Goal: Information Seeking & Learning: Learn about a topic

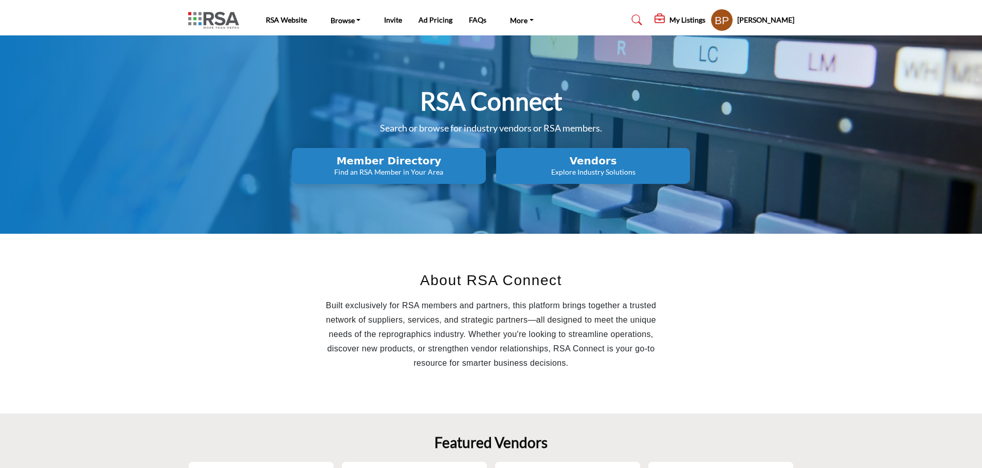
click at [617, 167] on h2 "Vendors" at bounding box center [593, 161] width 188 height 12
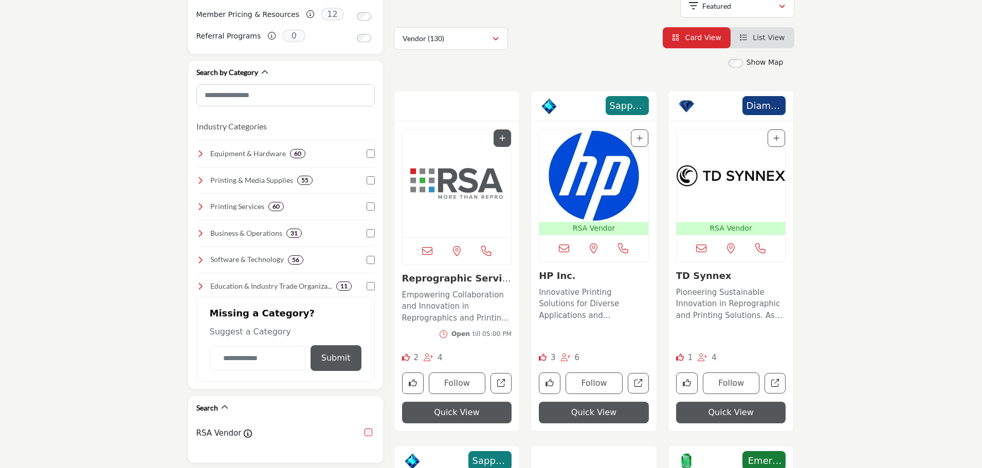
scroll to position [103, 0]
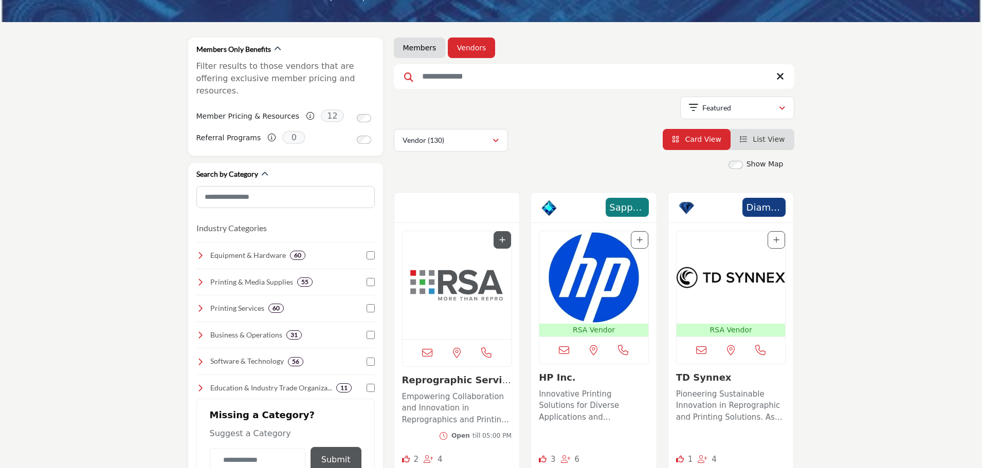
click at [542, 69] on input "Search Keyword" at bounding box center [594, 76] width 401 height 25
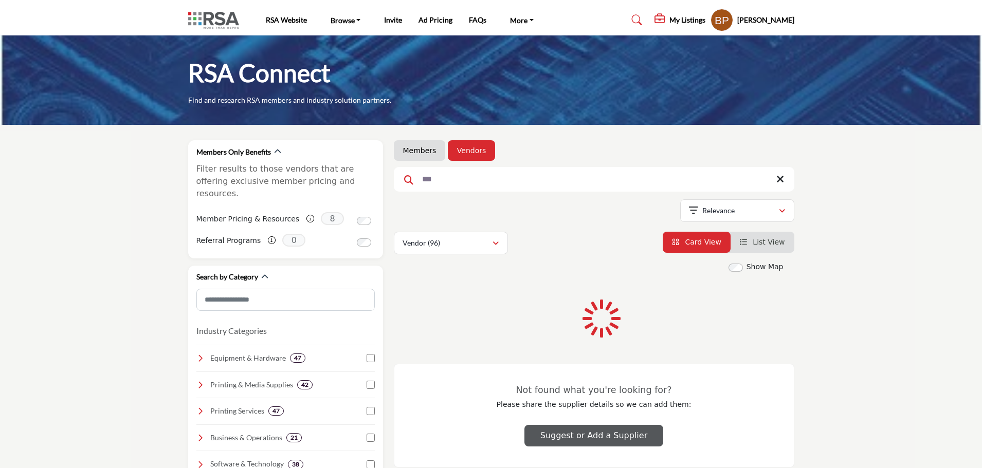
drag, startPoint x: 492, startPoint y: 188, endPoint x: 539, endPoint y: 174, distance: 49.3
click at [492, 188] on input "***" at bounding box center [594, 179] width 401 height 25
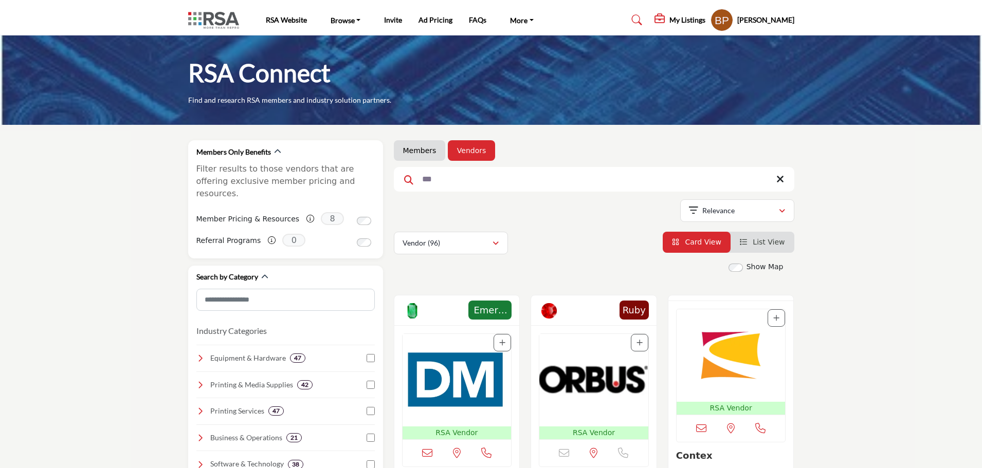
type input "**********"
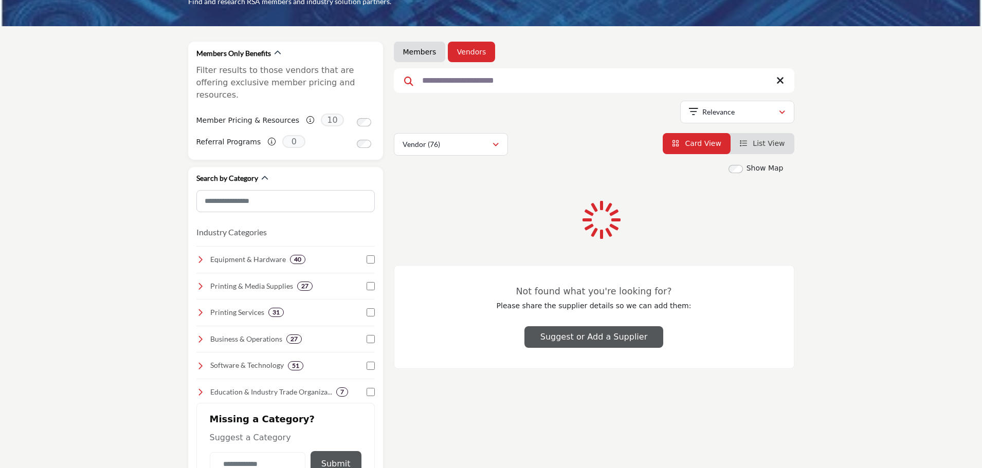
scroll to position [1, 0]
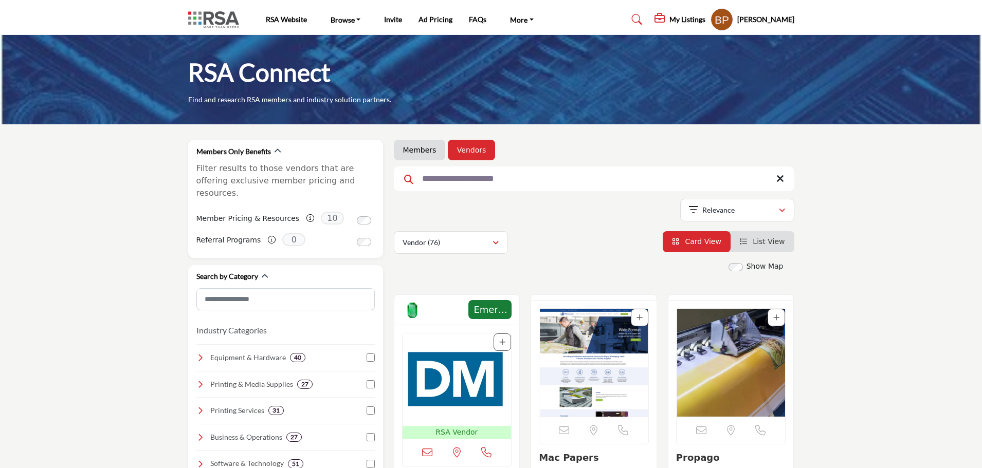
click at [492, 353] on img "Open Listing in new tab" at bounding box center [457, 380] width 109 height 93
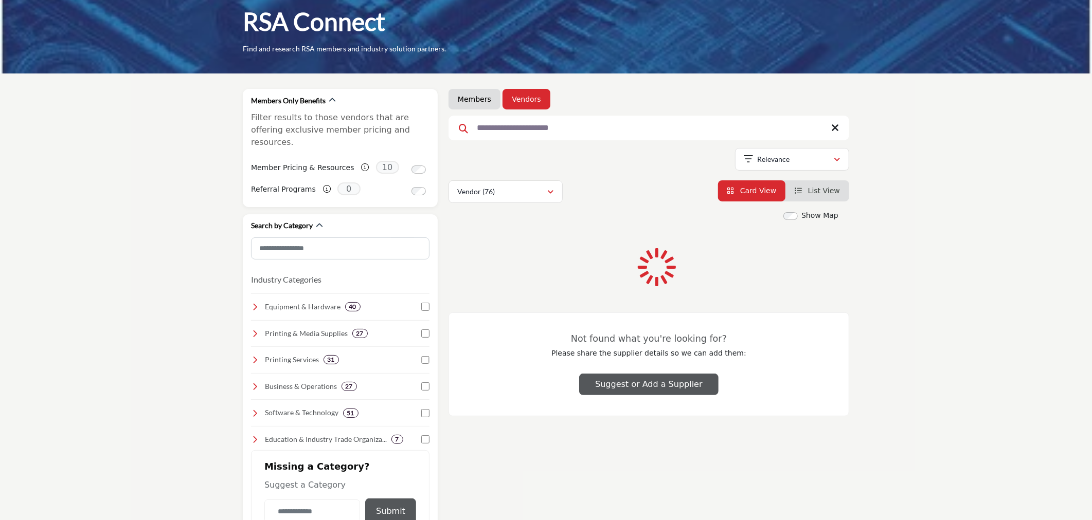
scroll to position [0, 0]
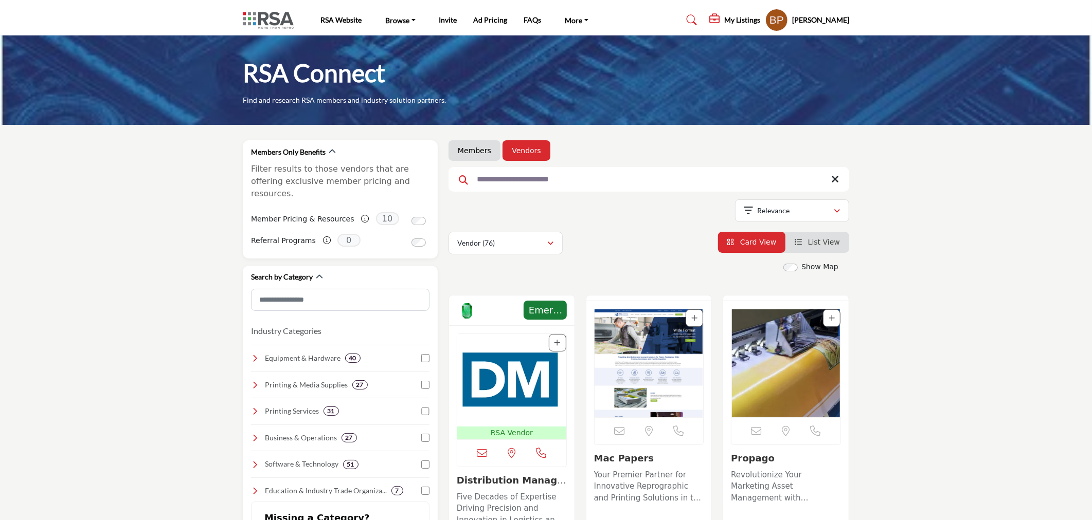
click at [511, 311] on div "Meeting Sponsor - Emerald" at bounding box center [511, 311] width 125 height 30
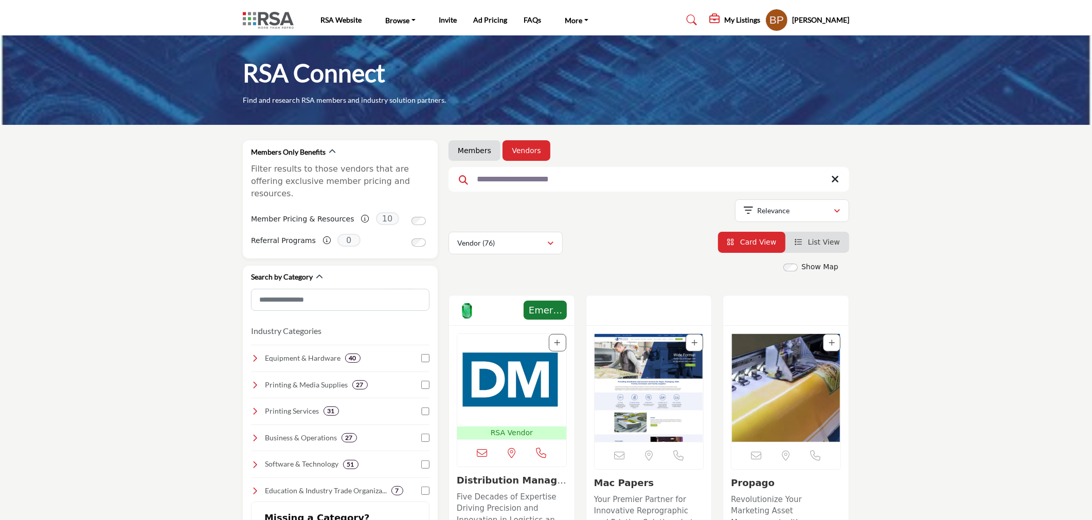
click at [504, 363] on img "Open Listing in new tab" at bounding box center [511, 380] width 109 height 93
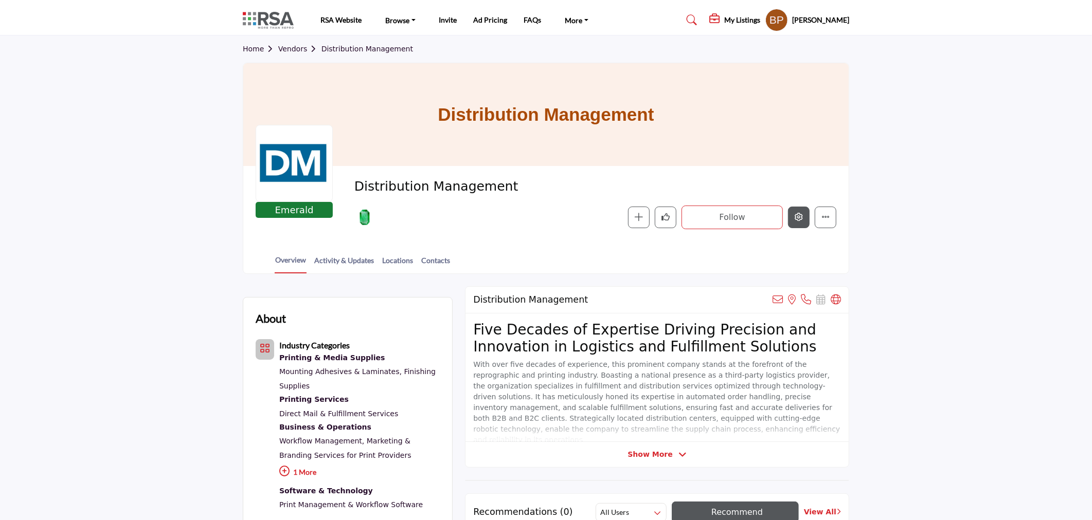
click at [797, 209] on button "Edit company" at bounding box center [799, 218] width 22 height 22
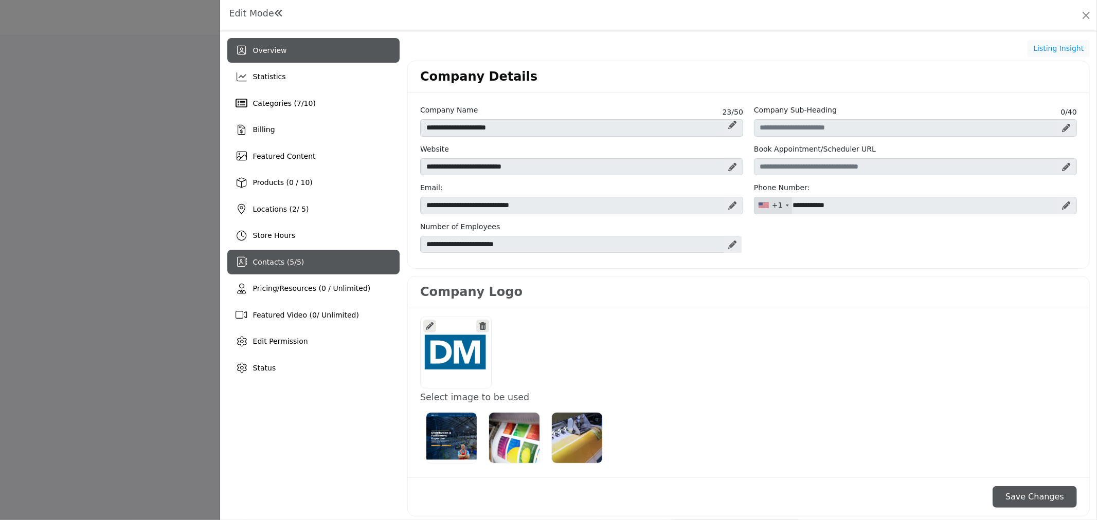
click at [300, 258] on span "Contacts ( 5 / 5 )" at bounding box center [278, 262] width 51 height 8
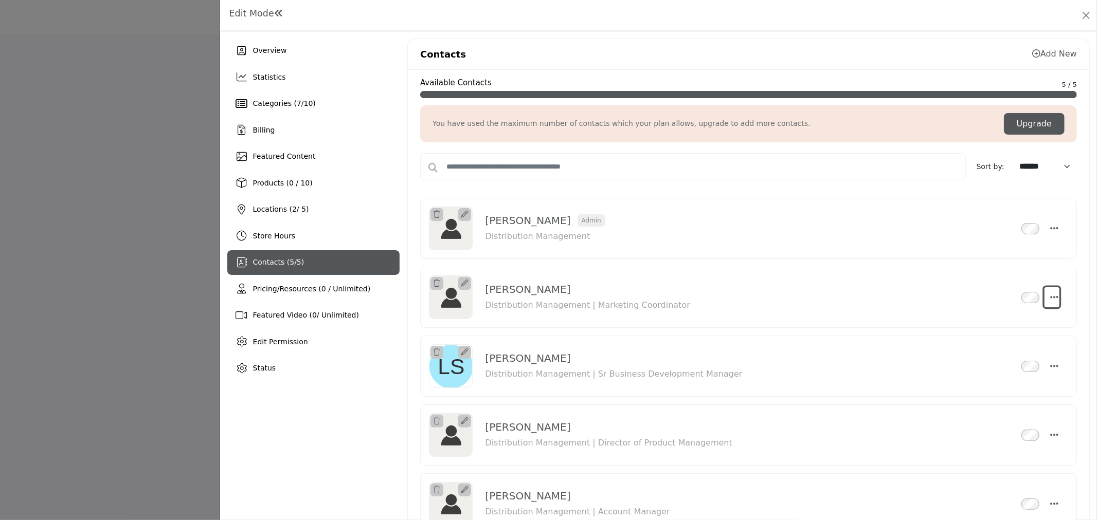
click at [1050, 294] on icon "Select Droddown options" at bounding box center [1054, 297] width 8 height 9
click at [937, 3] on div "Edit Mode" at bounding box center [658, 15] width 877 height 31
click at [1085, 13] on button "Close" at bounding box center [1086, 15] width 14 height 14
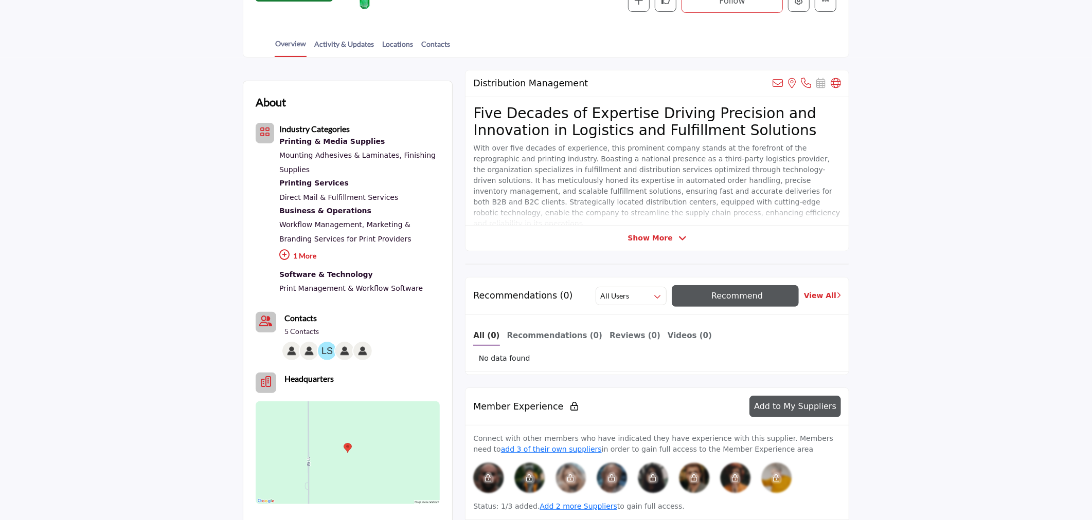
scroll to position [171, 0]
